Goal: Task Accomplishment & Management: Complete application form

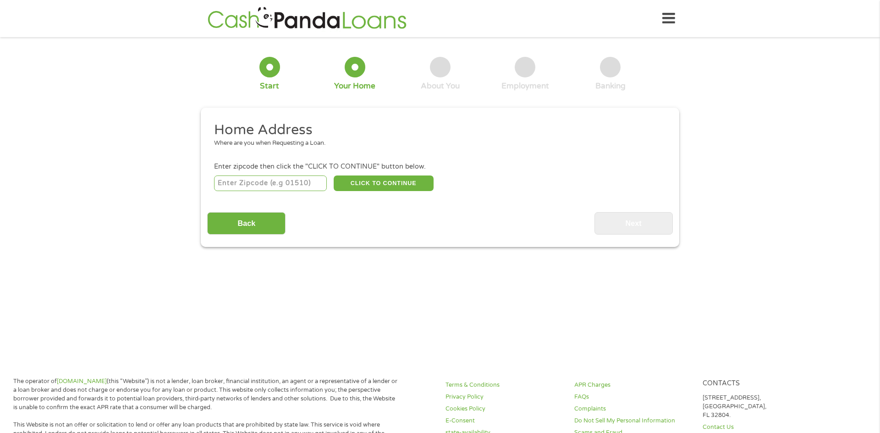
click at [266, 186] on input "number" at bounding box center [270, 184] width 113 height 16
type input "44306"
click at [388, 181] on button "CLICK TO CONTINUE" at bounding box center [384, 184] width 100 height 16
type input "44306"
type input "Akron"
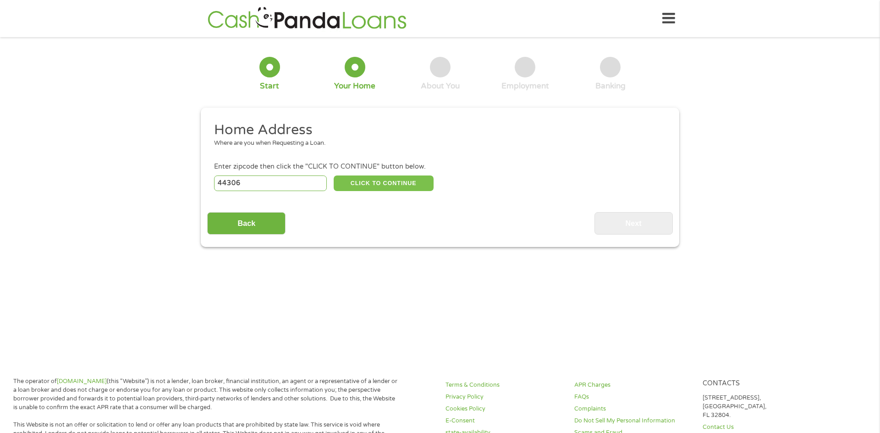
select select "[US_STATE]"
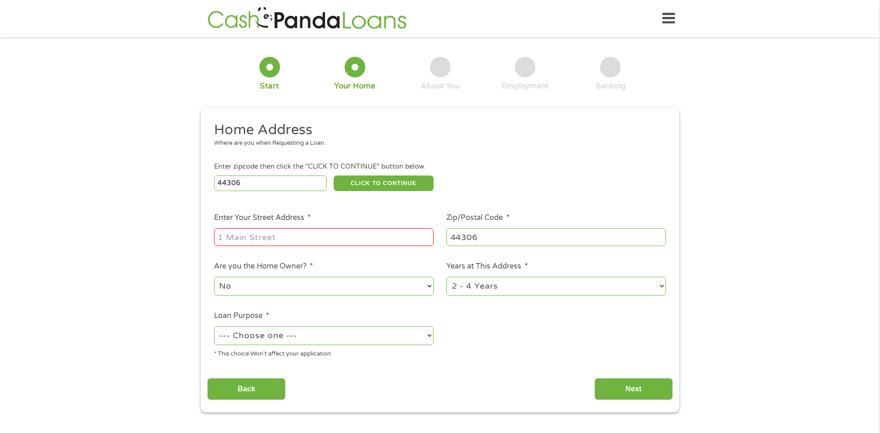
click at [292, 236] on input "Enter Your Street Address *" at bounding box center [324, 236] width 220 height 17
type input "754 druidwalk"
click at [661, 289] on select "1 Year or less 1 - 2 Years 2 - 4 Years Over 4 Years" at bounding box center [556, 286] width 220 height 19
select select "12months"
click at [446, 278] on select "1 Year or less 1 - 2 Years 2 - 4 Years Over 4 Years" at bounding box center [556, 286] width 220 height 19
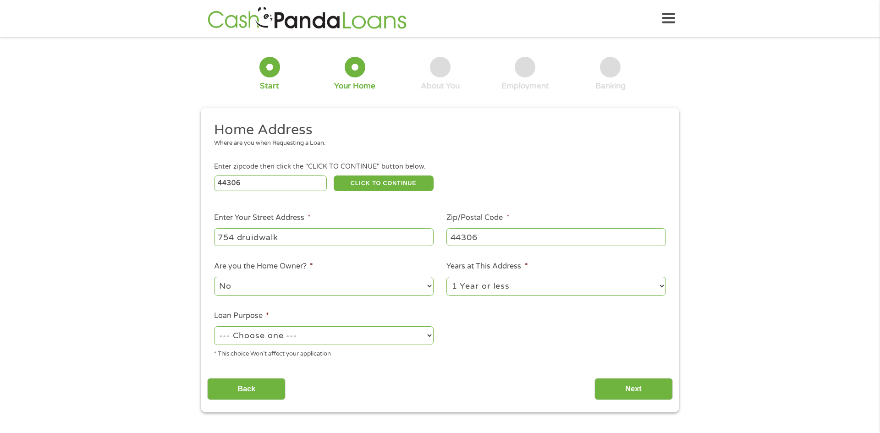
click at [324, 342] on select "--- Choose one --- Pay Bills Debt Consolidation Home Improvement Major Purchase…" at bounding box center [324, 335] width 220 height 19
select select "shorttermcash"
click at [214, 327] on select "--- Choose one --- Pay Bills Debt Consolidation Home Improvement Major Purchase…" at bounding box center [324, 335] width 220 height 19
click at [633, 389] on input "Next" at bounding box center [634, 389] width 78 height 22
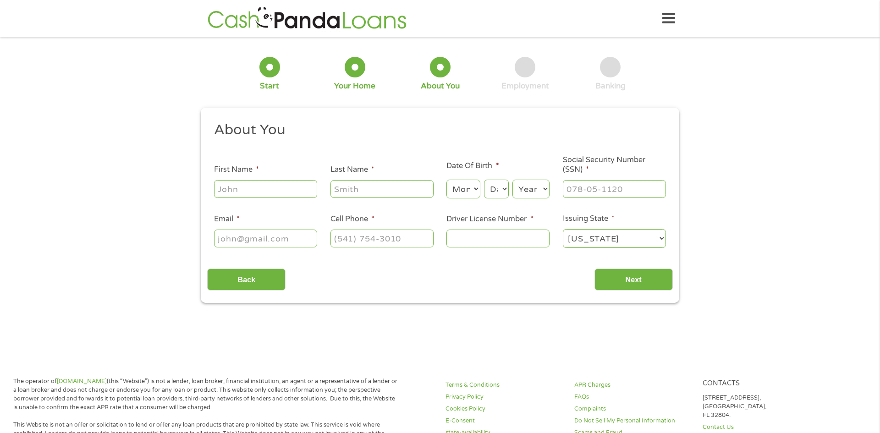
scroll to position [4, 4]
click at [247, 192] on input "First Name *" at bounding box center [265, 188] width 103 height 17
type input "[PERSON_NAME]"
select select "10"
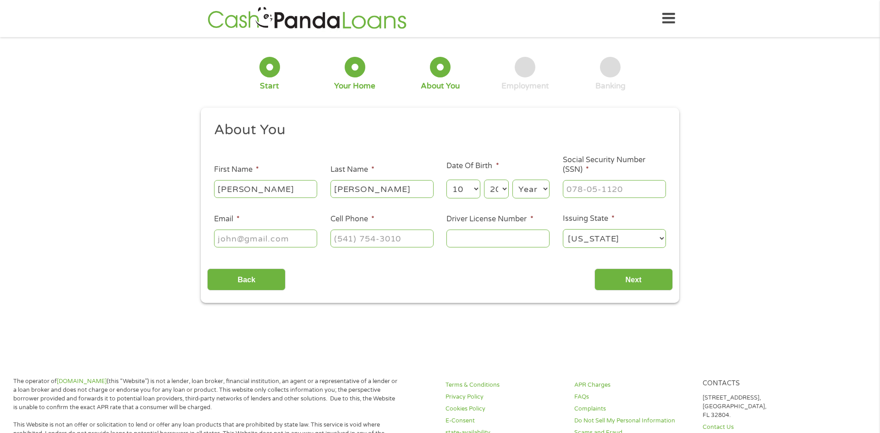
click at [498, 187] on select "Day 1 2 3 4 5 6 7 8 9 10 11 12 13 14 15 16 17 18 19 20 21 22 23 24 25 26 27 28 …" at bounding box center [496, 189] width 25 height 19
click at [484, 180] on select "Day 1 2 3 4 5 6 7 8 9 10 11 12 13 14 15 16 17 18 19 20 21 22 23 24 25 26 27 28 …" at bounding box center [496, 189] width 25 height 19
select select "19"
click at [531, 186] on select "Year [DATE] 2006 2005 2004 2003 2002 2001 2000 1999 1998 1997 1996 1995 1994 19…" at bounding box center [530, 189] width 37 height 19
select select "1985"
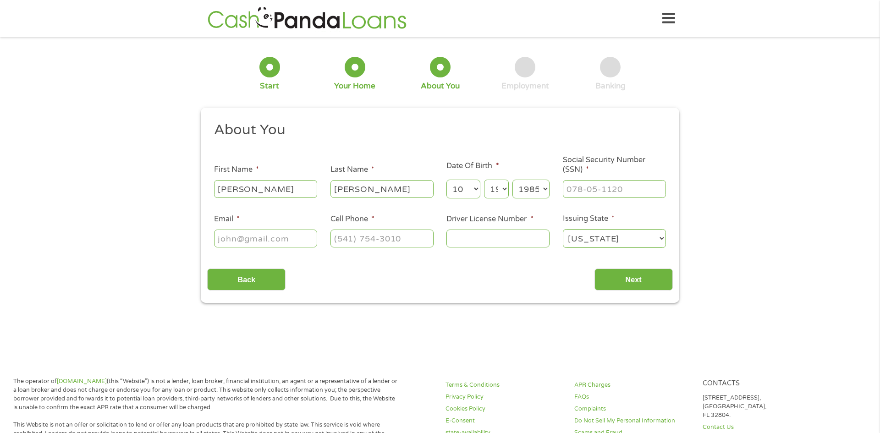
click at [512, 180] on select "Year [DATE] 2006 2005 2004 2003 2002 2001 2000 1999 1998 1997 1996 1995 1994 19…" at bounding box center [530, 189] width 37 height 19
type input "295-84-6218"
click at [260, 237] on input "joshsayre30#@[DOMAIN_NAME]" at bounding box center [265, 238] width 103 height 17
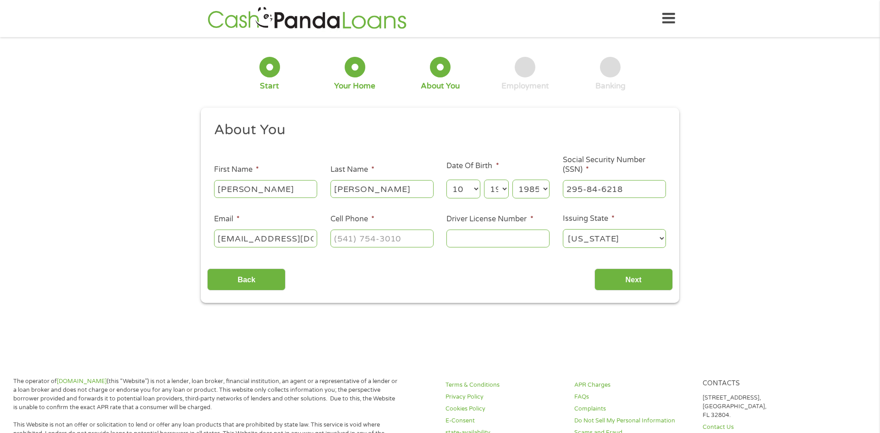
type input "[EMAIL_ADDRESS][DOMAIN_NAME]"
click at [409, 237] on input "(___) ___-____" at bounding box center [381, 238] width 103 height 17
type input "[PHONE_NUMBER]"
click at [468, 241] on input "Driver License Number *" at bounding box center [497, 238] width 103 height 17
type input "SC522693"
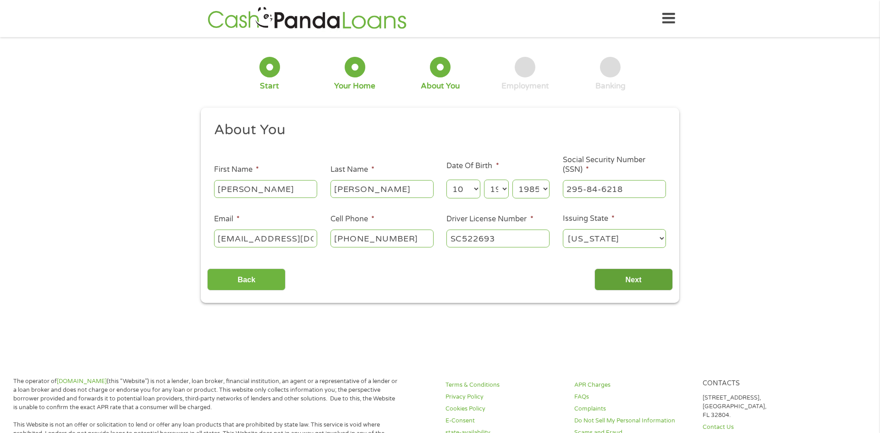
click at [626, 279] on input "Next" at bounding box center [634, 280] width 78 height 22
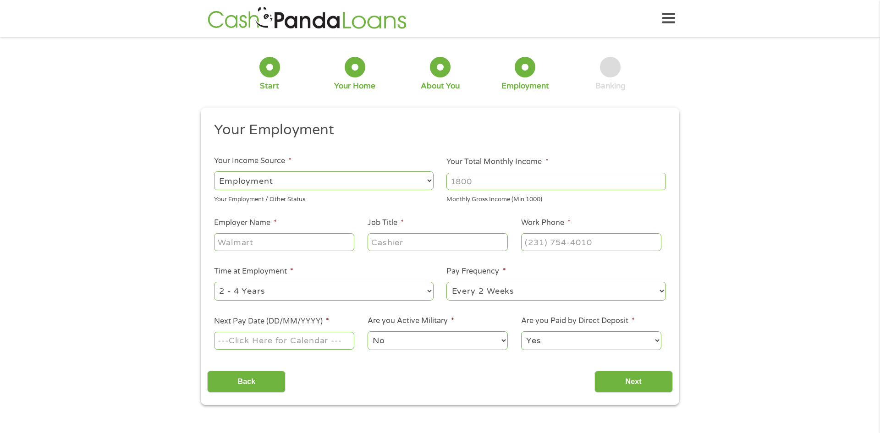
scroll to position [4, 4]
click at [316, 173] on select "--- Choose one --- Employment [DEMOGRAPHIC_DATA] Benefits" at bounding box center [324, 180] width 220 height 19
click at [214, 171] on select "--- Choose one --- Employment [DEMOGRAPHIC_DATA] Benefits" at bounding box center [324, 180] width 220 height 19
click at [479, 182] on input "Your Total Monthly Income *" at bounding box center [556, 181] width 220 height 17
type input "1500"
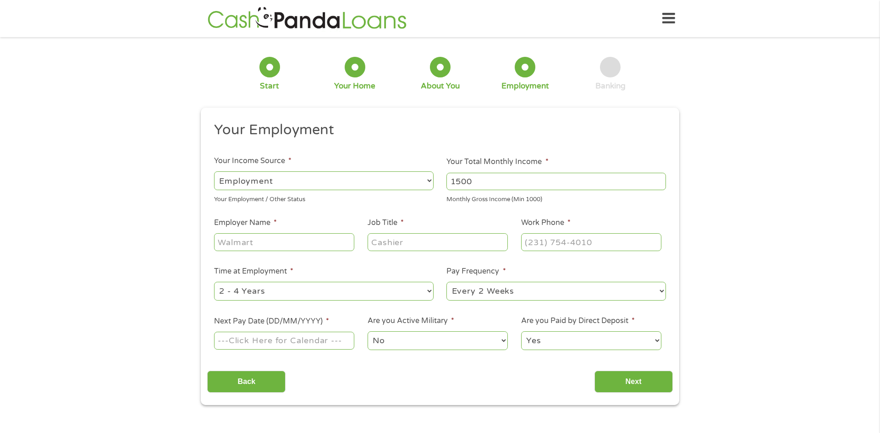
click at [263, 244] on input "Employer Name *" at bounding box center [284, 241] width 140 height 17
type input "waterloo"
click at [417, 239] on input "Job Title *" at bounding box center [438, 241] width 140 height 17
type input "busboy"
click at [577, 248] on input "(___) ___-____" at bounding box center [591, 241] width 140 height 17
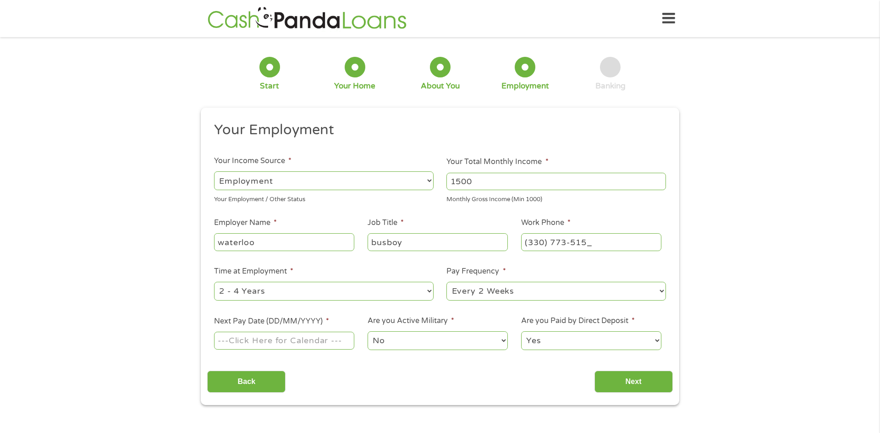
type input "[PHONE_NUMBER]"
click at [296, 287] on select "--- Choose one --- 1 Year or less 1 - 2 Years 2 - 4 Years Over 4 Years" at bounding box center [324, 291] width 220 height 19
select select "60months"
click at [214, 282] on select "--- Choose one --- 1 Year or less 1 - 2 Years 2 - 4 Years Over 4 Years" at bounding box center [324, 291] width 220 height 19
click at [255, 347] on input "Next Pay Date (DD/MM/YYYY) *" at bounding box center [284, 340] width 140 height 17
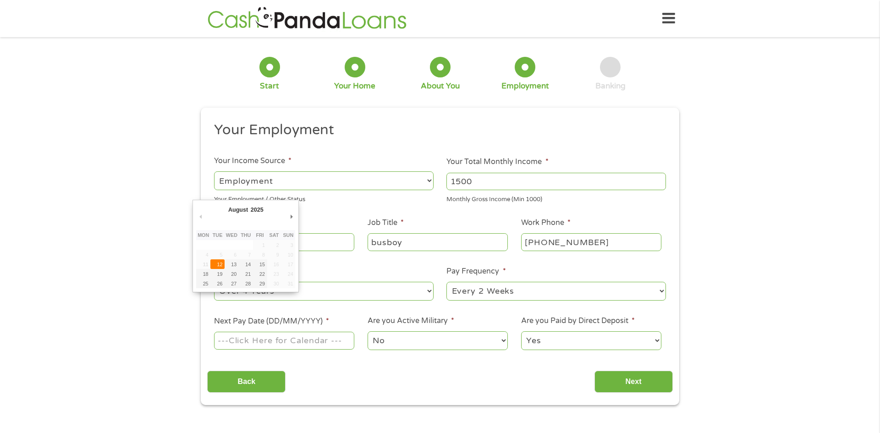
type input "[DATE]"
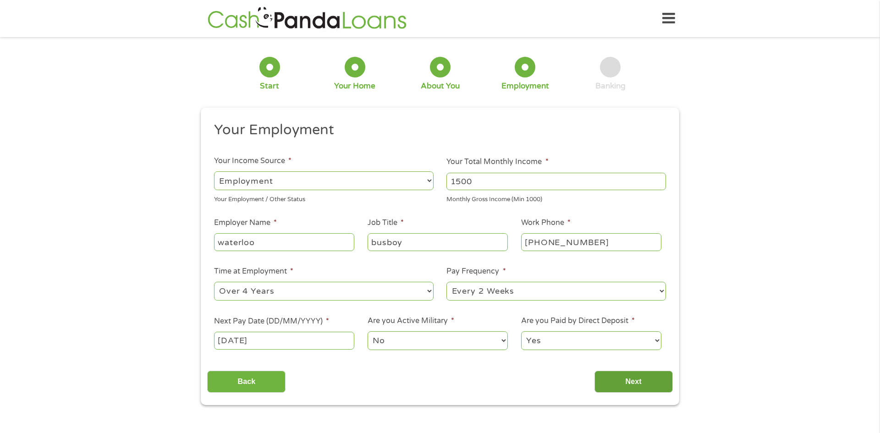
click at [644, 385] on input "Next" at bounding box center [634, 382] width 78 height 22
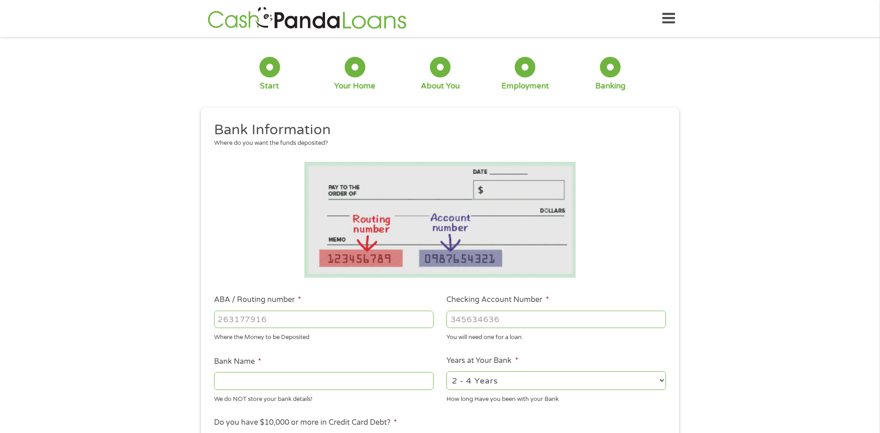
click at [314, 322] on input "ABA / Routing number *" at bounding box center [324, 319] width 220 height 17
type input "044000024"
type input "HUNTINGTON NATIONAL BANK"
type input "044000024"
click at [463, 323] on input "Checking Account Number *" at bounding box center [556, 319] width 220 height 17
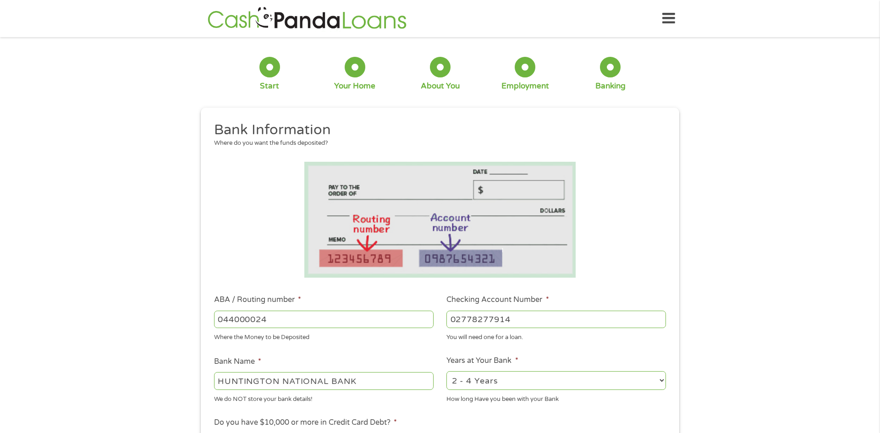
type input "02778277914"
click at [661, 381] on select "2 - 4 Years 6 - 12 Months 1 - 2 Years Over 4 Years" at bounding box center [556, 380] width 220 height 19
select select "60months"
click at [446, 371] on select "2 - 4 Years 6 - 12 Months 1 - 2 Years Over 4 Years" at bounding box center [556, 380] width 220 height 19
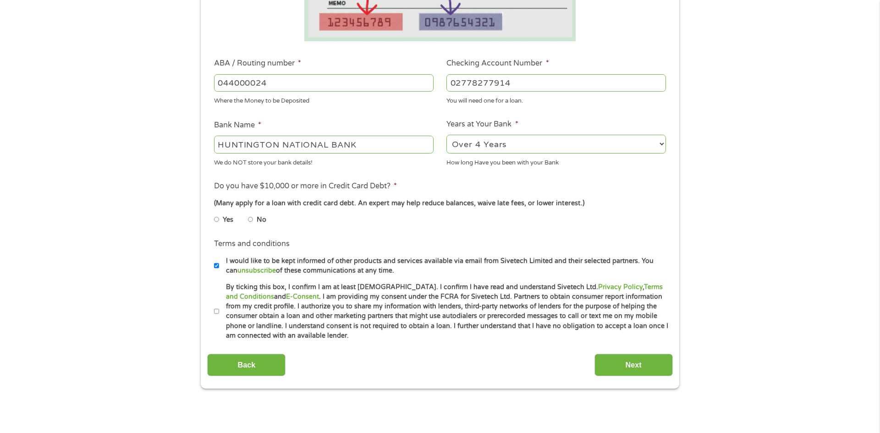
scroll to position [240, 0]
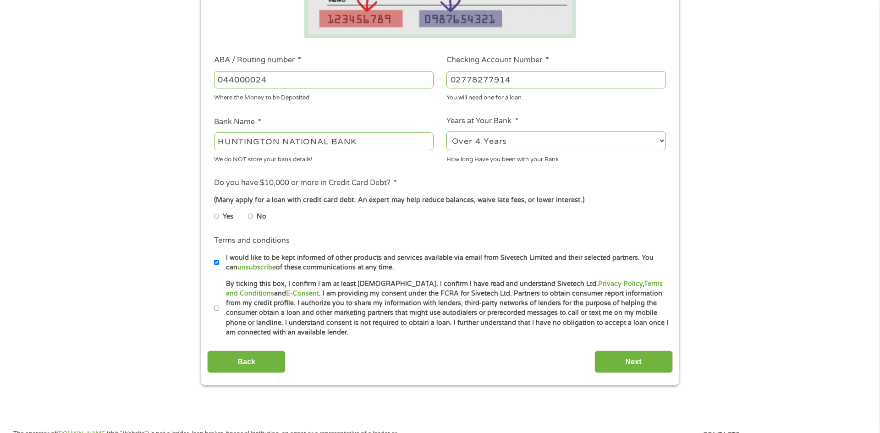
click at [250, 219] on input "No" at bounding box center [251, 216] width 6 height 15
radio input "true"
click at [216, 308] on input "By ticking this box, I confirm I am at least [DEMOGRAPHIC_DATA]. I confirm I ha…" at bounding box center [217, 308] width 6 height 15
checkbox input "true"
click at [634, 360] on input "Next" at bounding box center [634, 362] width 78 height 22
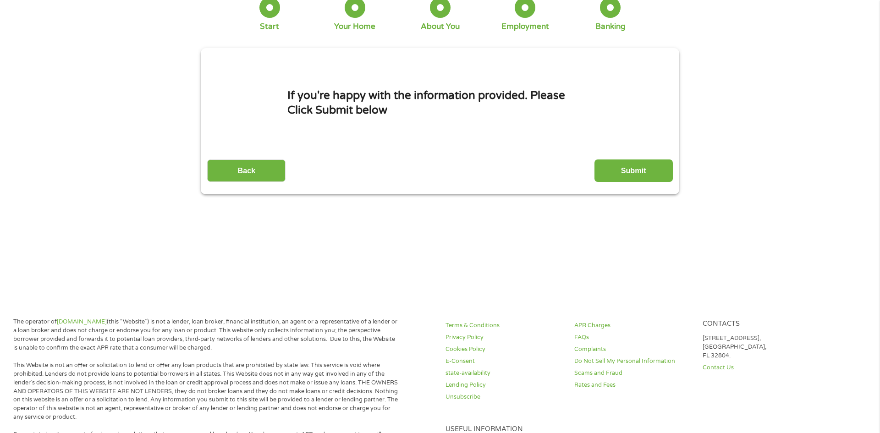
scroll to position [0, 0]
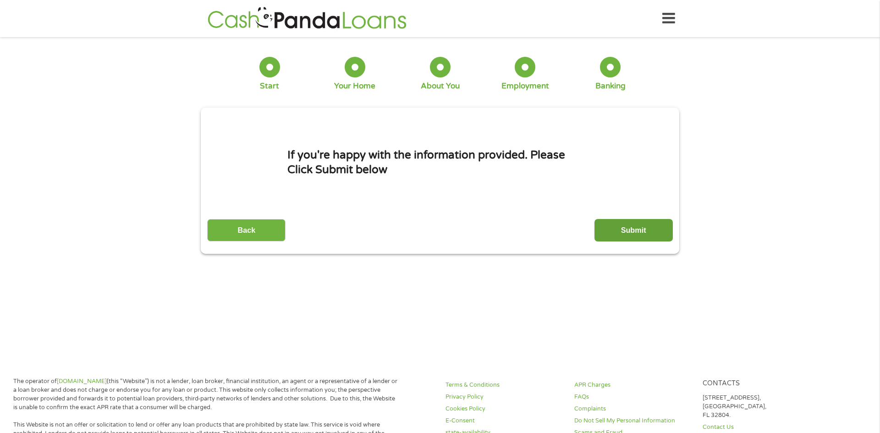
click at [645, 231] on input "Submit" at bounding box center [634, 230] width 78 height 22
